Goal: Contribute content: Contribute content

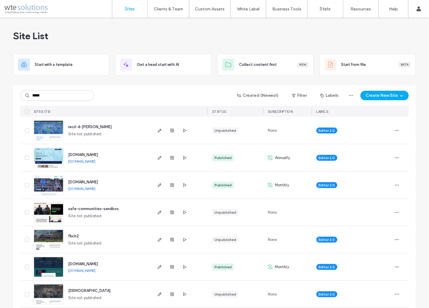
type input "*****"
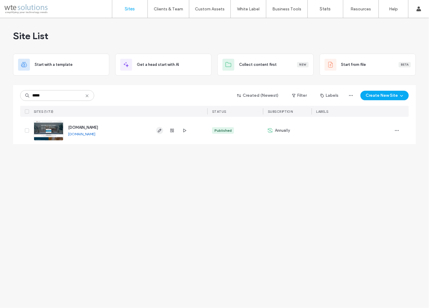
click at [160, 132] on icon "button" at bounding box center [159, 130] width 5 height 5
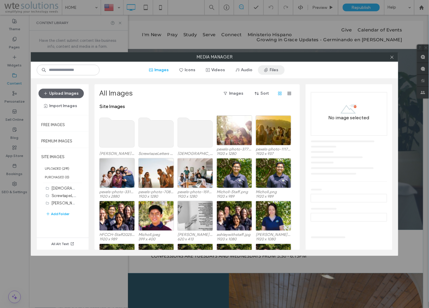
click at [269, 69] on span "button" at bounding box center [267, 70] width 6 height 9
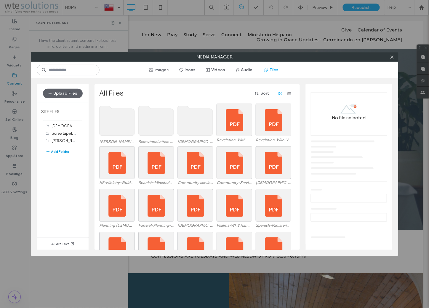
click at [58, 150] on button "Add Folder" at bounding box center [58, 151] width 24 height 7
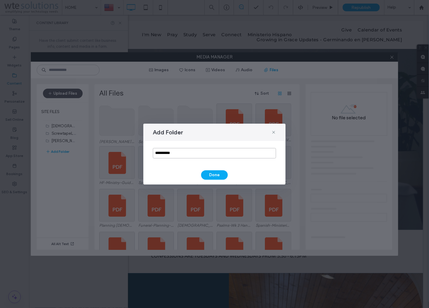
drag, startPoint x: 185, startPoint y: 154, endPoint x: 107, endPoint y: 152, distance: 77.7
click at [106, 152] on div "**********" at bounding box center [214, 154] width 429 height 308
type input "**********"
click at [227, 174] on button "Done" at bounding box center [214, 174] width 27 height 9
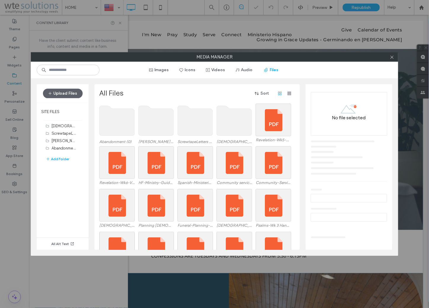
click at [127, 124] on use at bounding box center [117, 121] width 35 height 30
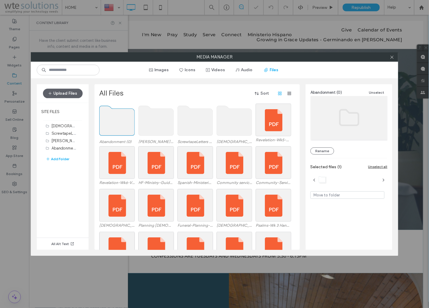
click at [127, 124] on use at bounding box center [117, 121] width 35 height 30
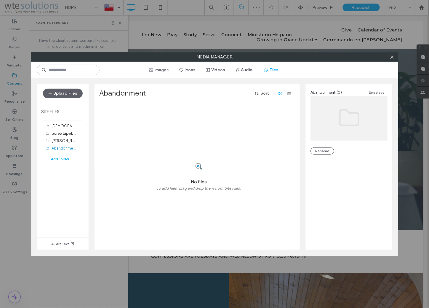
click at [69, 88] on div "Upload Files" at bounding box center [63, 93] width 52 height 18
click at [68, 93] on button "Upload Files" at bounding box center [63, 93] width 40 height 9
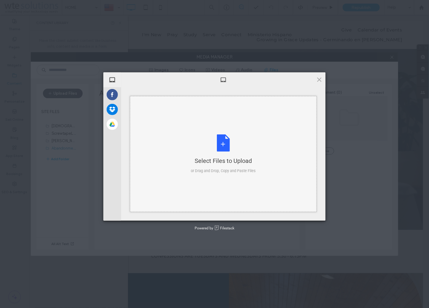
click at [224, 147] on div "Select Files to Upload or Drag and Drop, Copy and Paste Files" at bounding box center [223, 153] width 65 height 39
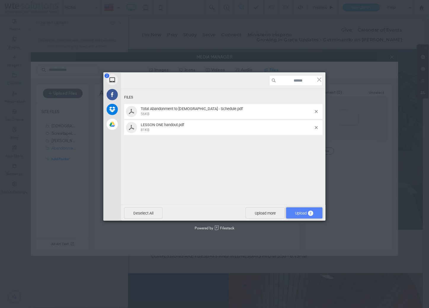
click at [299, 213] on span "Upload 2" at bounding box center [305, 213] width 18 height 4
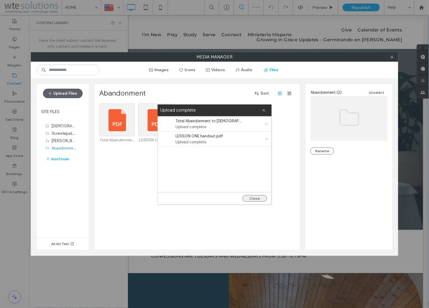
click at [253, 198] on button "Close" at bounding box center [255, 198] width 24 height 7
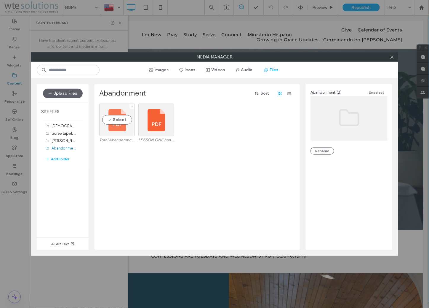
click at [118, 119] on div "Select" at bounding box center [117, 119] width 36 height 33
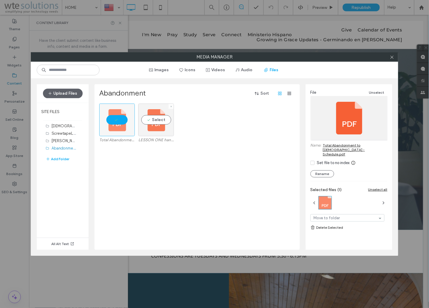
click at [158, 121] on div "Select" at bounding box center [156, 119] width 36 height 33
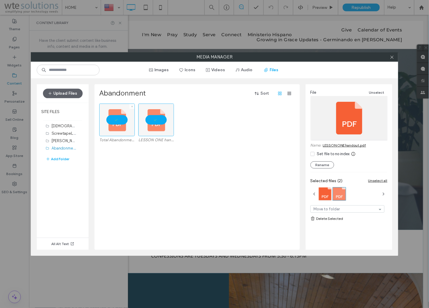
click at [115, 118] on div at bounding box center [117, 119] width 36 height 33
click at [392, 56] on icon at bounding box center [392, 57] width 4 height 4
